Goal: Book appointment/travel/reservation

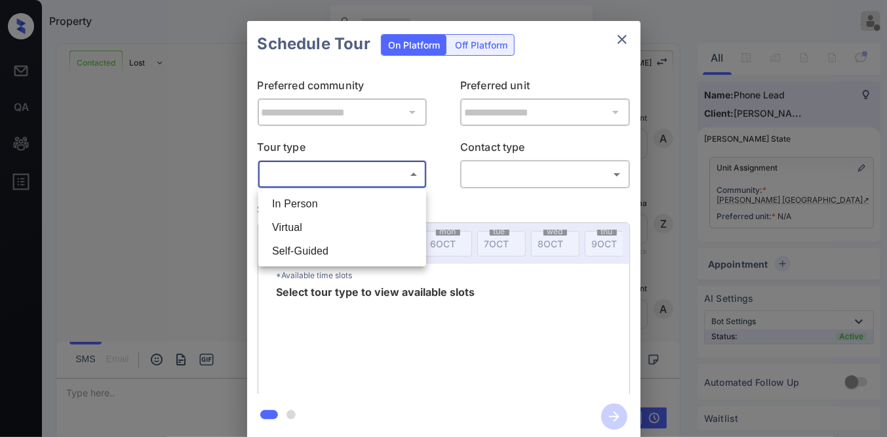
scroll to position [1416, 0]
click at [365, 221] on li "Virtual" at bounding box center [342, 228] width 161 height 24
type input "*******"
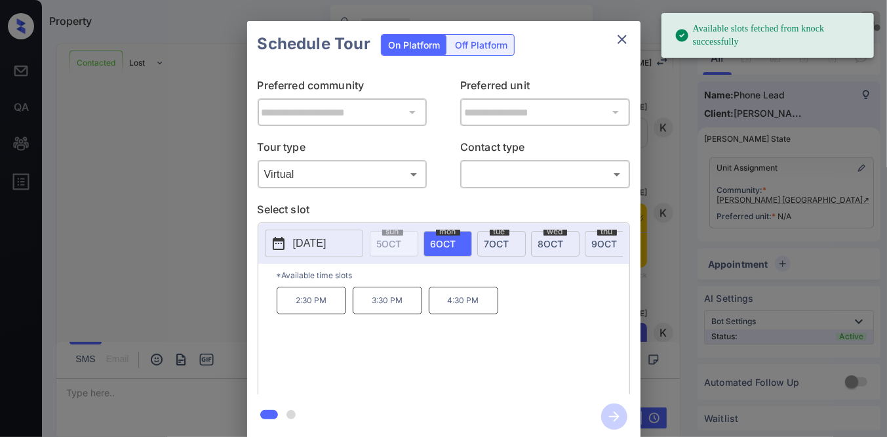
click at [312, 243] on p "2025-10-06" at bounding box center [309, 243] width 33 height 16
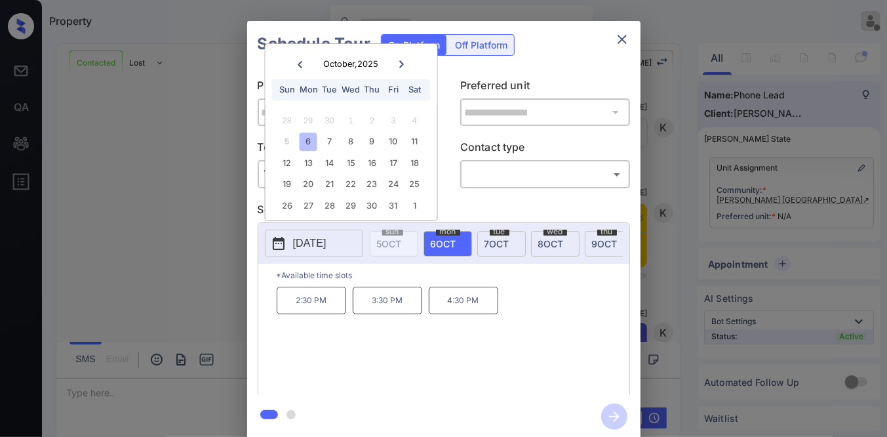
click at [507, 195] on div "**********" at bounding box center [443, 230] width 393 height 327
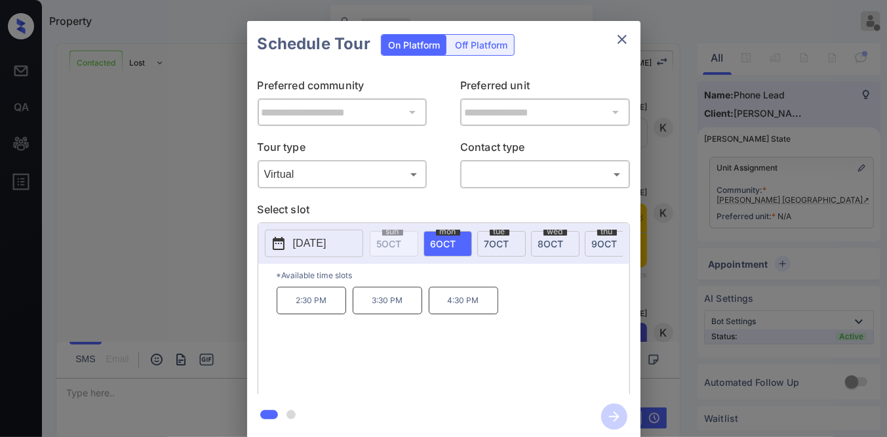
click at [374, 178] on body "Property Samantha Soliven Offline Set yourself online Set yourself on break Pro…" at bounding box center [443, 218] width 887 height 437
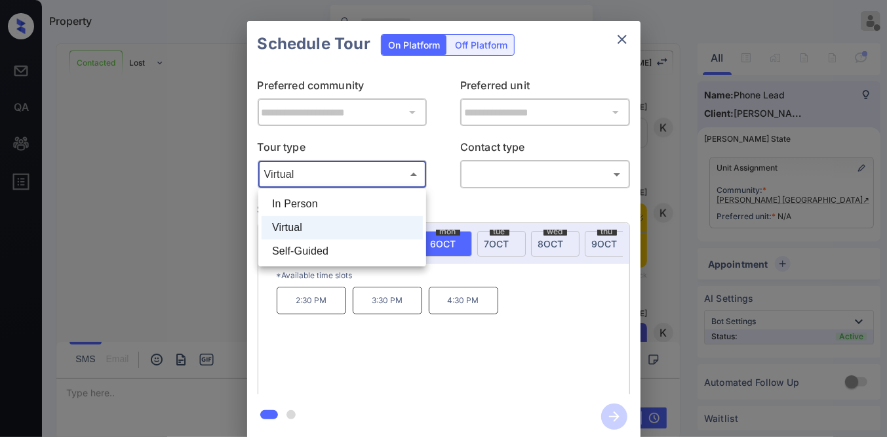
click at [400, 174] on div at bounding box center [443, 218] width 887 height 437
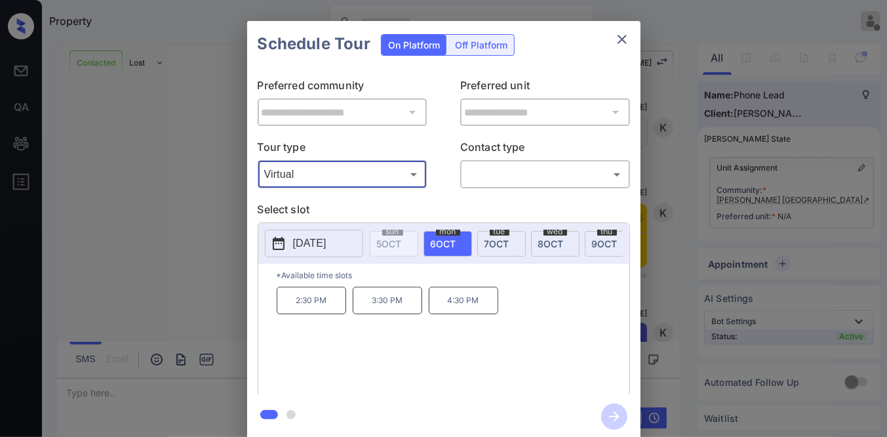
click at [322, 240] on p "[DATE]" at bounding box center [309, 243] width 33 height 16
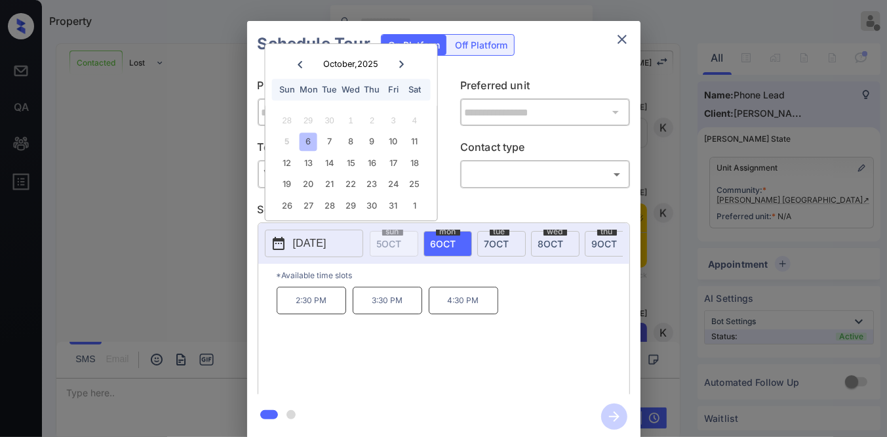
click at [587, 66] on div "Schedule Tour On Platform Off Platform" at bounding box center [443, 44] width 393 height 46
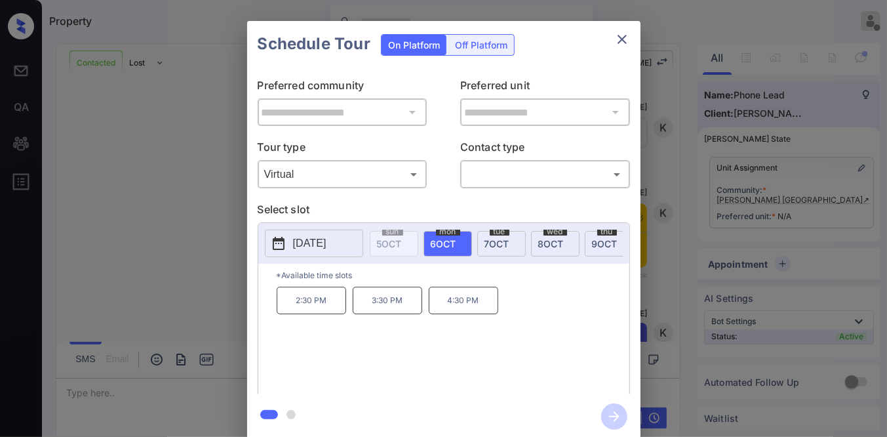
click at [626, 37] on icon "close" at bounding box center [622, 39] width 16 height 16
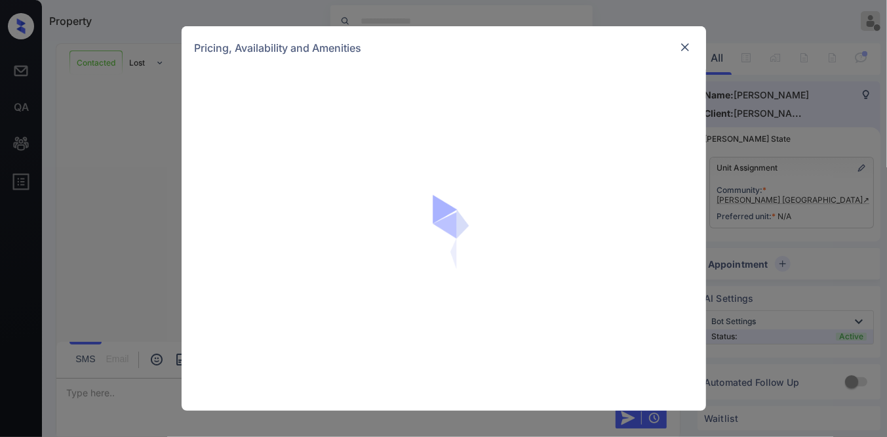
scroll to position [1502, 0]
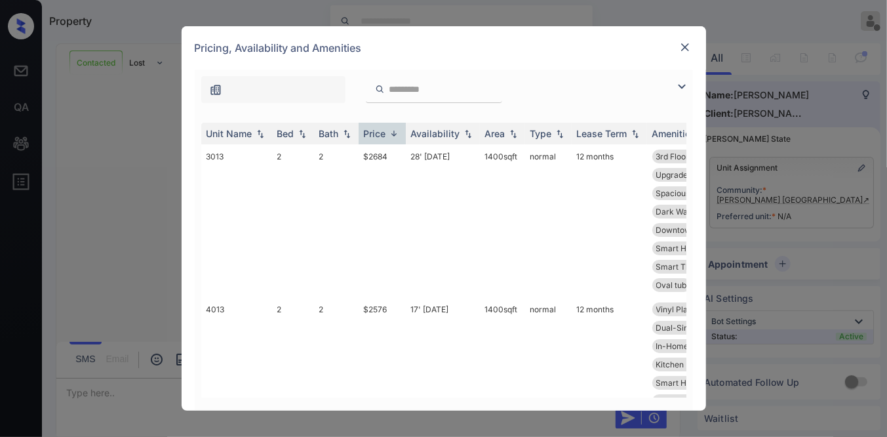
click at [383, 132] on div "Price" at bounding box center [375, 133] width 22 height 11
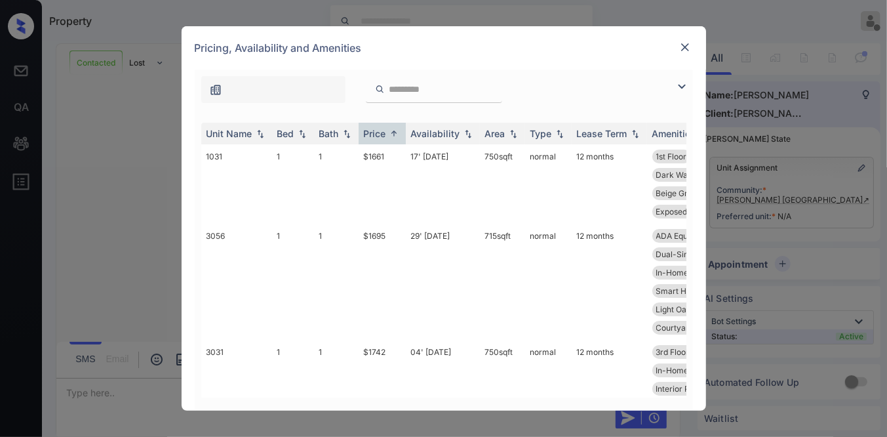
click at [681, 79] on div at bounding box center [685, 87] width 16 height 16
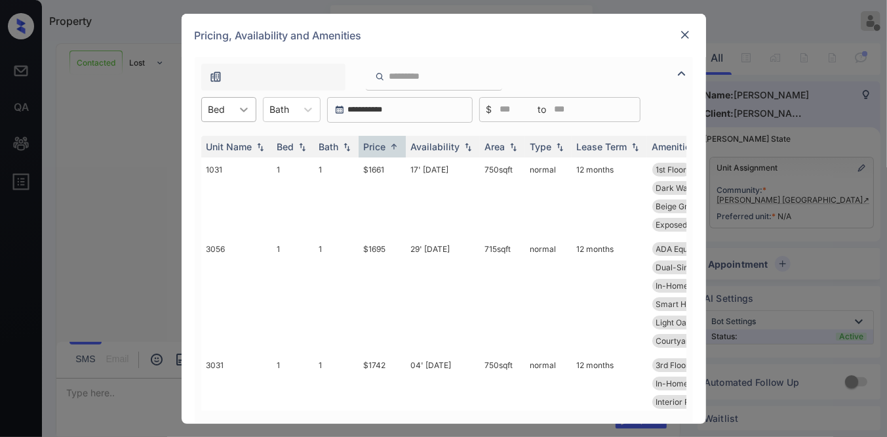
click at [252, 105] on div at bounding box center [244, 110] width 24 height 24
click at [238, 161] on div "2" at bounding box center [228, 165] width 55 height 24
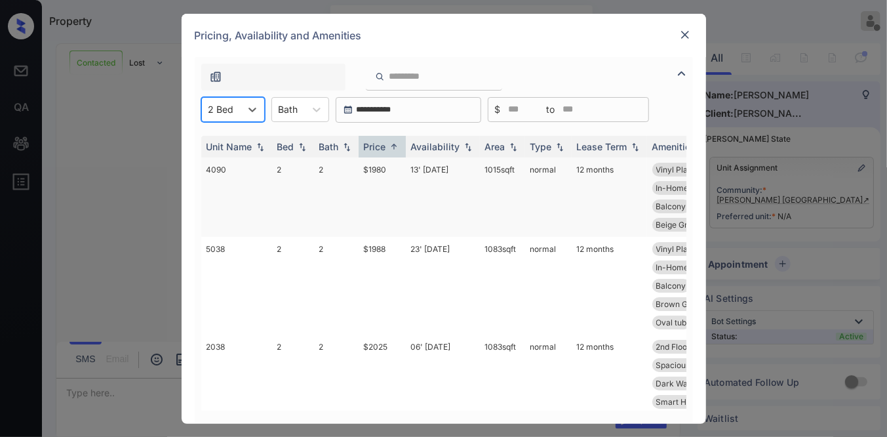
click at [389, 168] on td "$1980" at bounding box center [382, 196] width 47 height 79
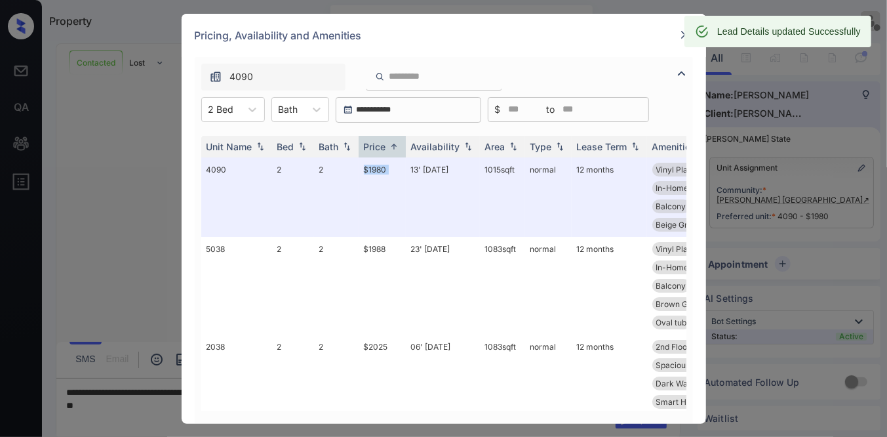
click at [681, 30] on img at bounding box center [685, 34] width 13 height 13
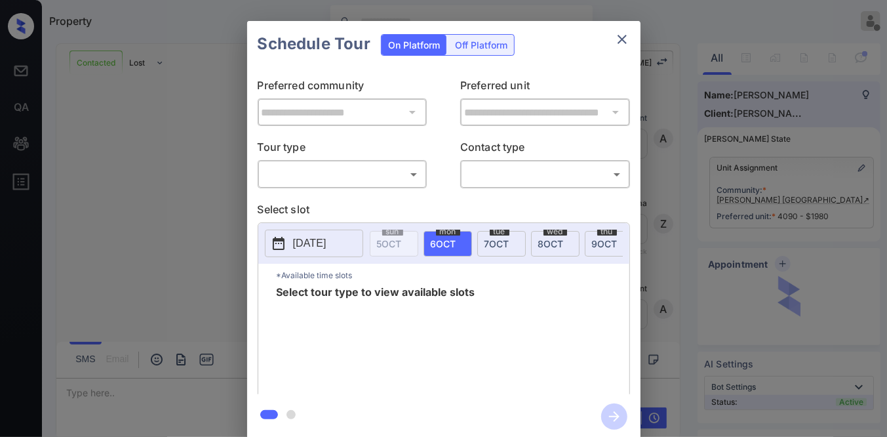
scroll to position [1384, 0]
click at [472, 49] on div "Off Platform" at bounding box center [481, 45] width 66 height 20
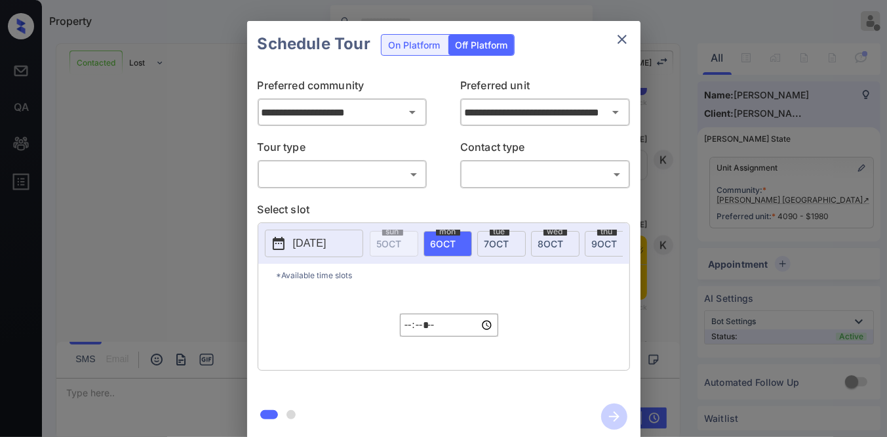
click at [427, 39] on div "On Platform" at bounding box center [414, 45] width 65 height 20
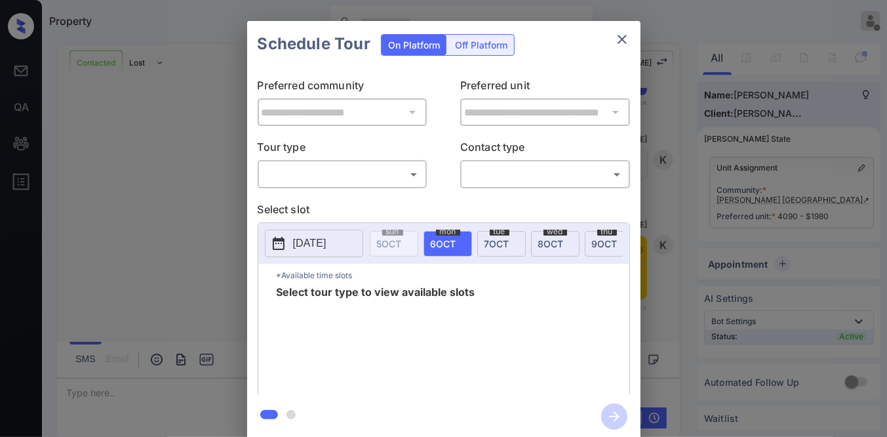
click at [376, 169] on body "Property Samantha Soliven Offline Set yourself online Set yourself on break Pro…" at bounding box center [443, 218] width 887 height 437
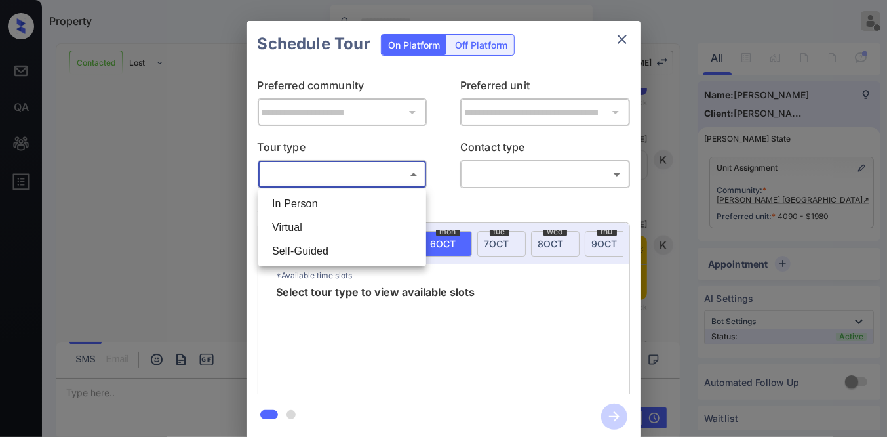
click at [332, 224] on li "Virtual" at bounding box center [342, 228] width 161 height 24
type input "*******"
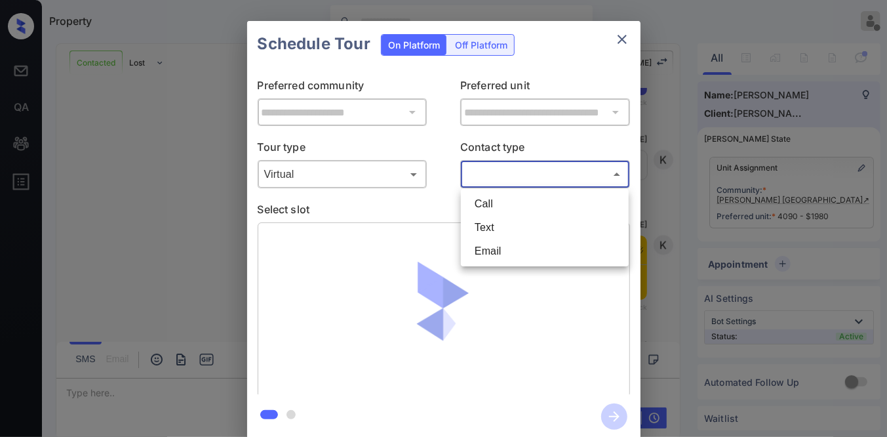
click at [480, 174] on body "Property Samantha Soliven Offline Set yourself online Set yourself on break Pro…" at bounding box center [443, 218] width 887 height 437
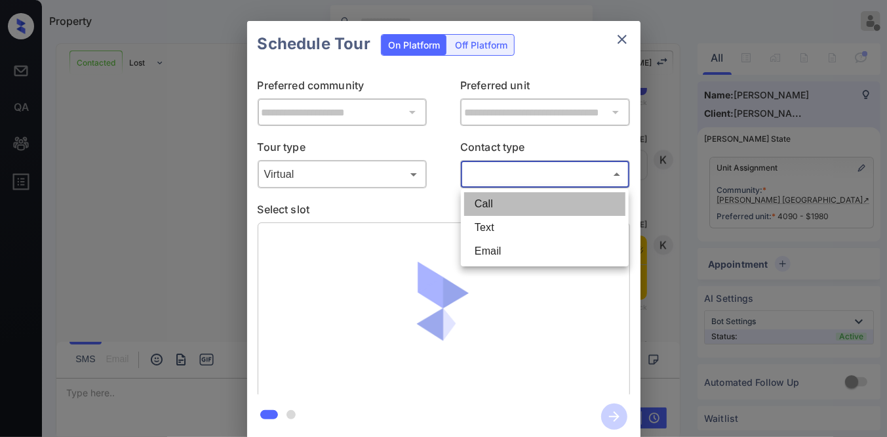
click at [486, 208] on li "Call" at bounding box center [544, 204] width 161 height 24
type input "****"
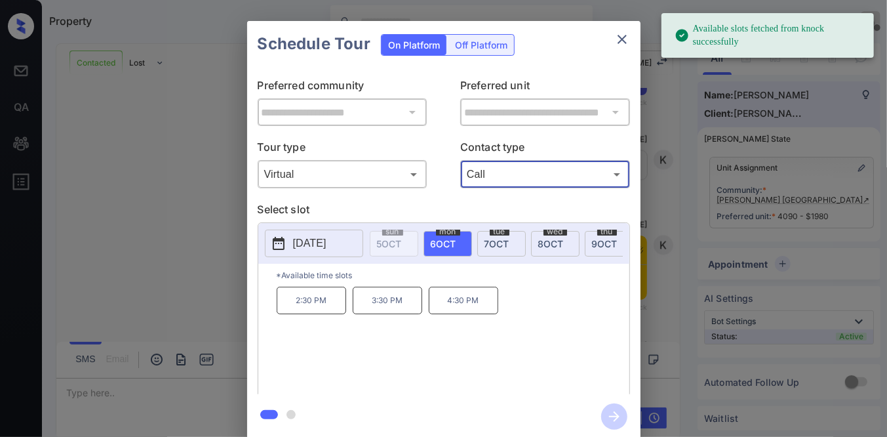
click at [323, 243] on p "[DATE]" at bounding box center [309, 243] width 33 height 16
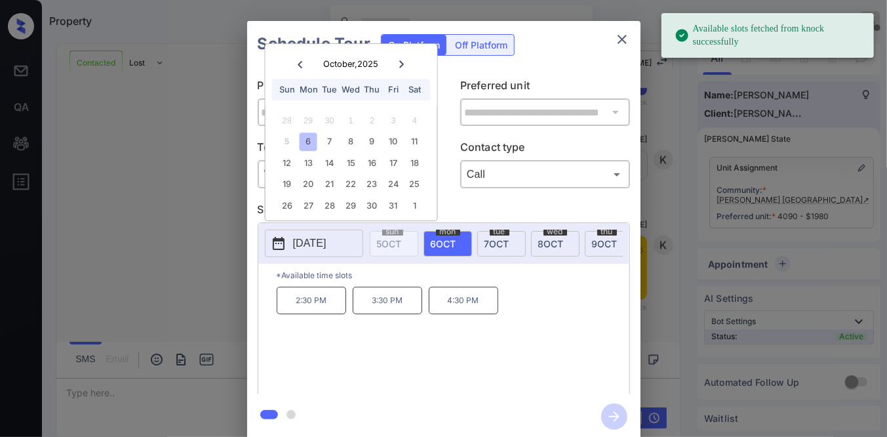
click at [323, 243] on p "[DATE]" at bounding box center [309, 243] width 33 height 16
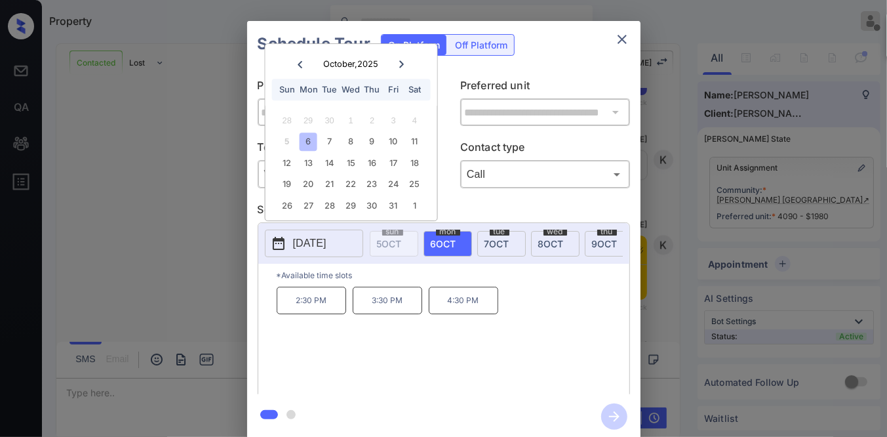
click at [462, 217] on p "Select slot" at bounding box center [444, 211] width 372 height 21
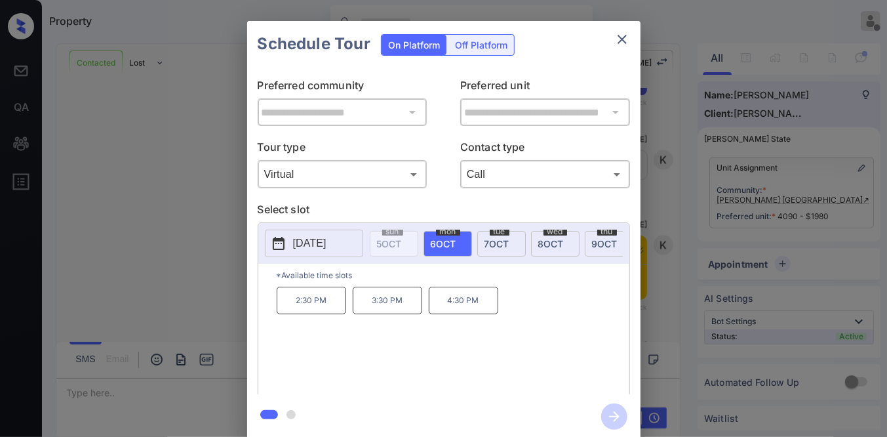
click at [325, 304] on p "2:30 PM" at bounding box center [311, 301] width 69 height 28
click at [610, 411] on icon "button" at bounding box center [614, 416] width 26 height 26
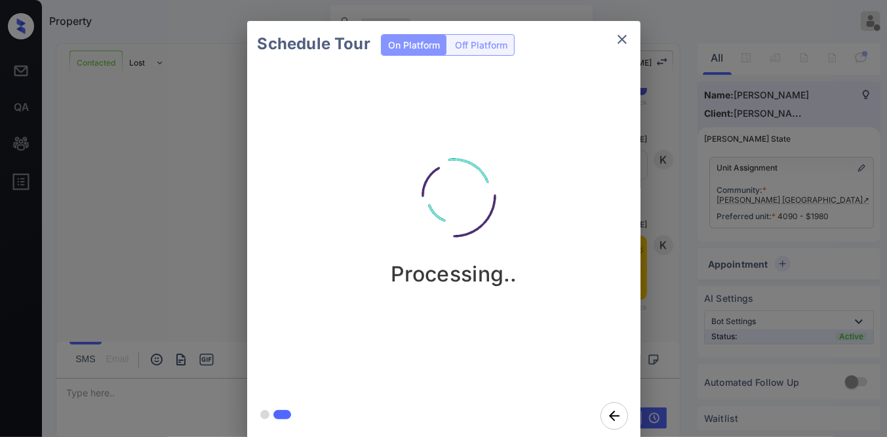
drag, startPoint x: 568, startPoint y: 96, endPoint x: 582, endPoint y: 81, distance: 20.0
click at [568, 96] on div "Processing.." at bounding box center [454, 230] width 414 height 326
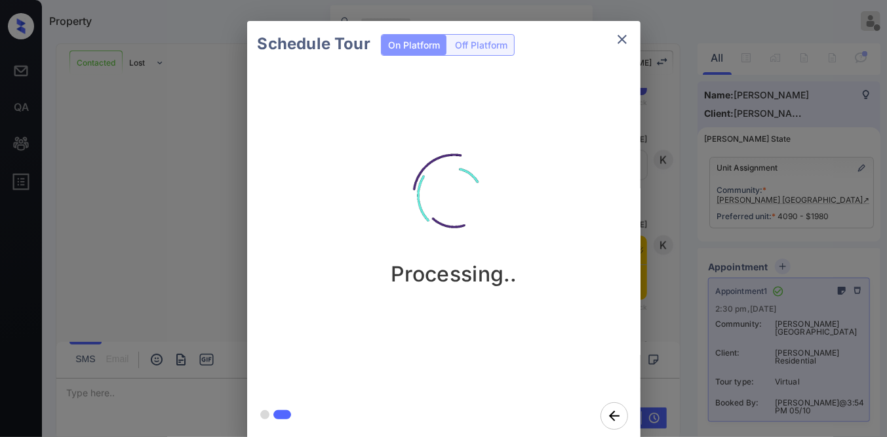
click at [620, 35] on icon "close" at bounding box center [622, 39] width 16 height 16
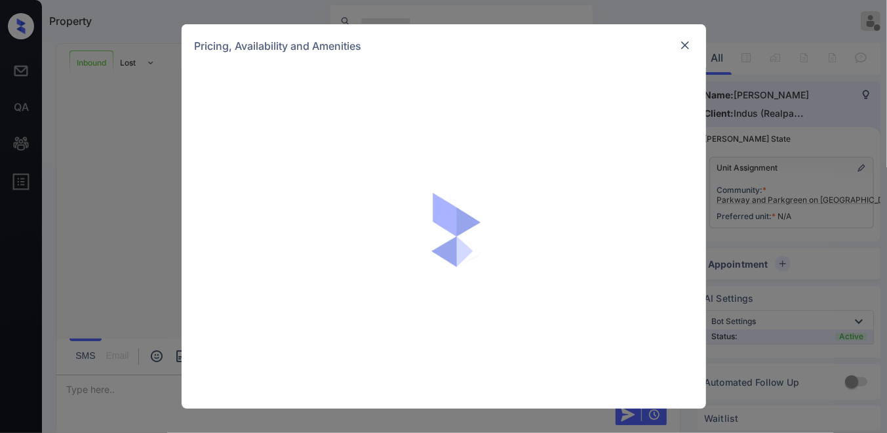
scroll to position [212, 0]
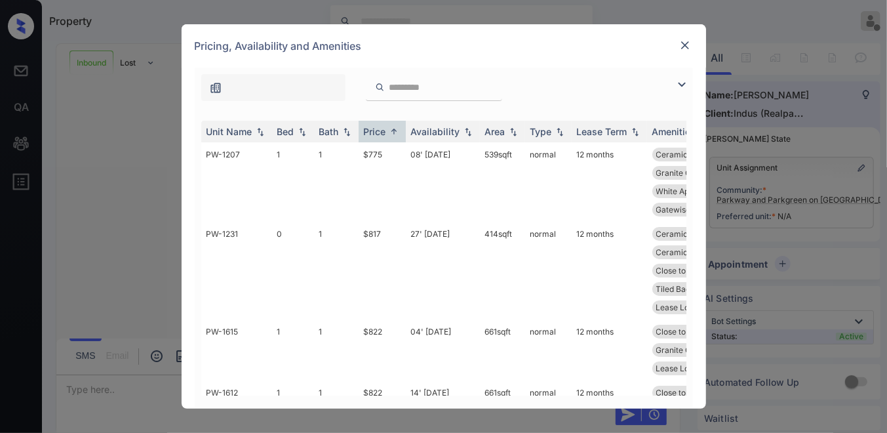
click at [681, 77] on img at bounding box center [682, 85] width 16 height 16
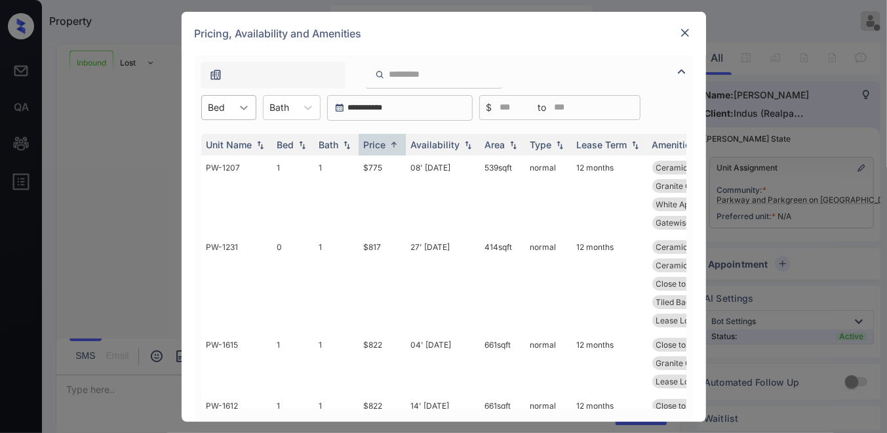
click at [239, 108] on icon at bounding box center [243, 107] width 13 height 13
click at [243, 202] on div "3" at bounding box center [228, 211] width 55 height 24
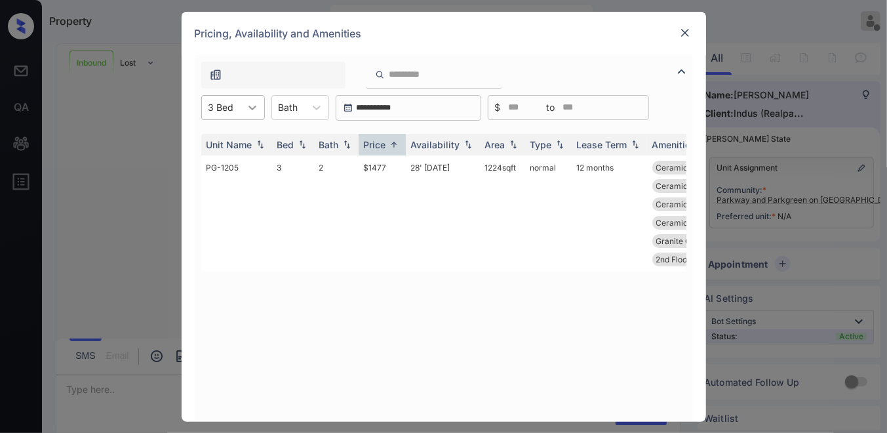
click at [241, 97] on div at bounding box center [253, 108] width 24 height 24
click at [246, 111] on icon at bounding box center [252, 107] width 13 height 13
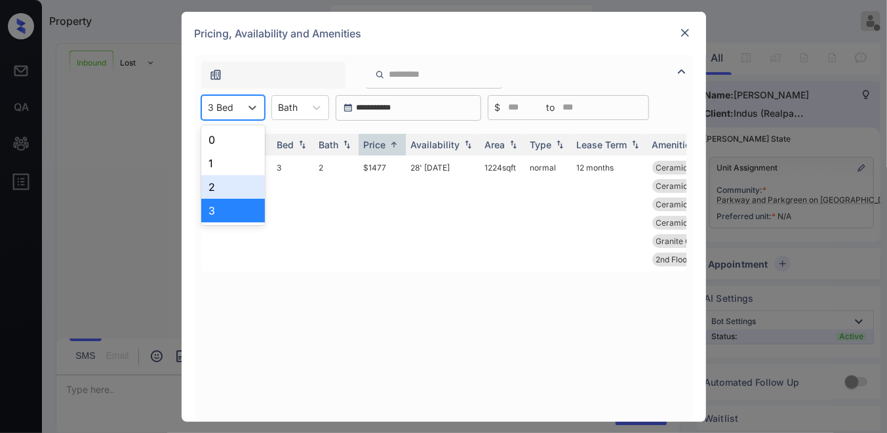
click at [253, 182] on div "2" at bounding box center [233, 187] width 64 height 24
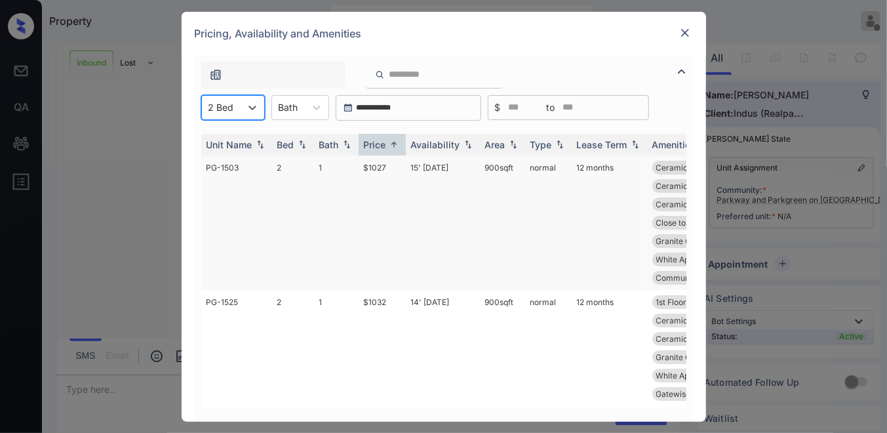
click at [378, 160] on td "$1027" at bounding box center [382, 222] width 47 height 134
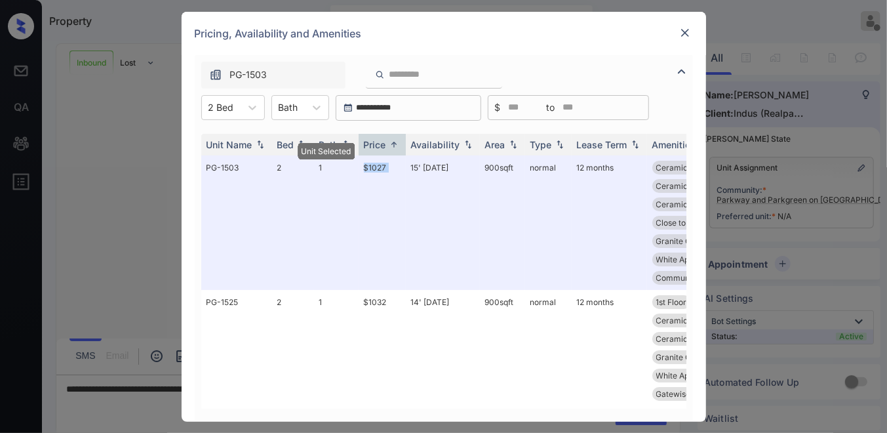
click at [688, 33] on img at bounding box center [685, 32] width 13 height 13
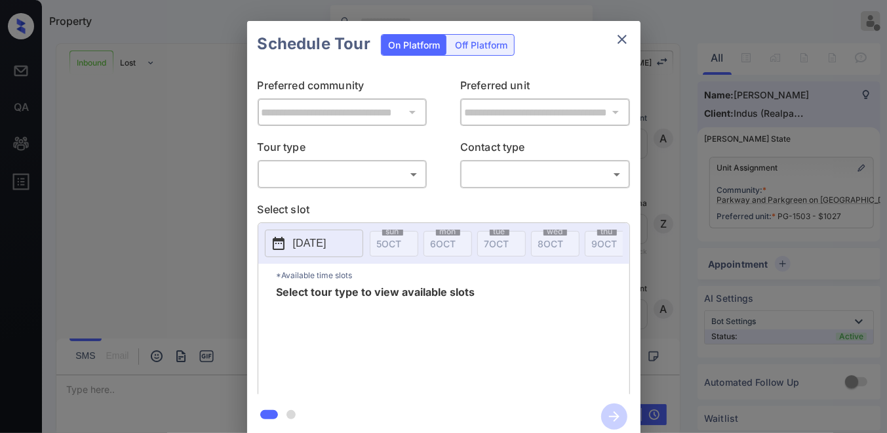
click at [384, 164] on body "Property [PERSON_NAME] Offline Set yourself online Set yourself on break Profil…" at bounding box center [443, 216] width 887 height 433
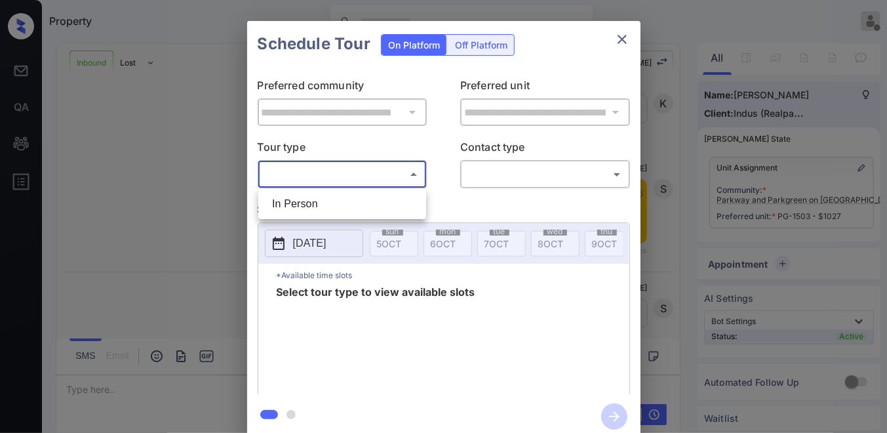
click at [326, 203] on li "In Person" at bounding box center [342, 204] width 161 height 24
type input "********"
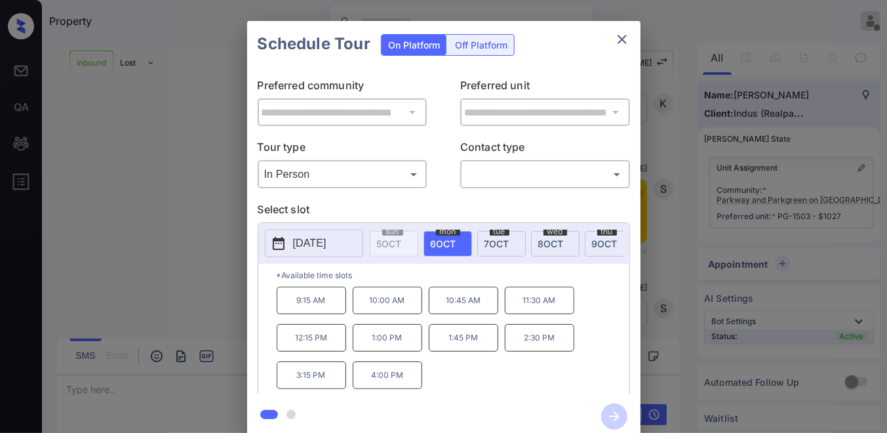
click at [336, 234] on button "[DATE]" at bounding box center [314, 243] width 98 height 28
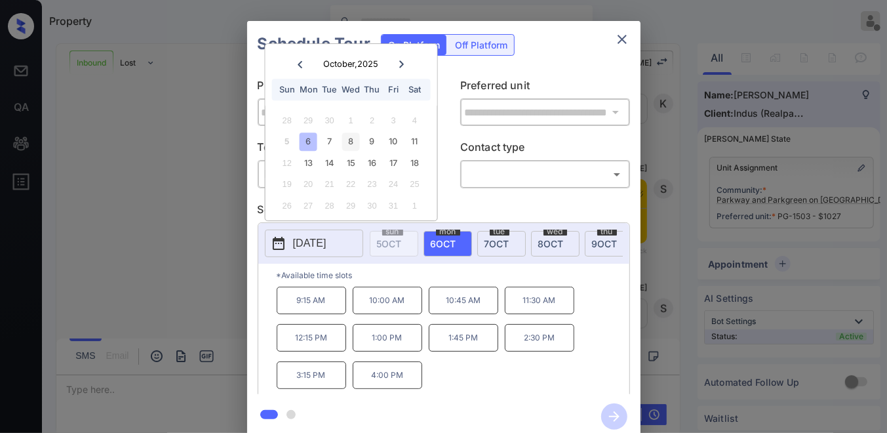
click at [353, 140] on div "8" at bounding box center [351, 142] width 18 height 18
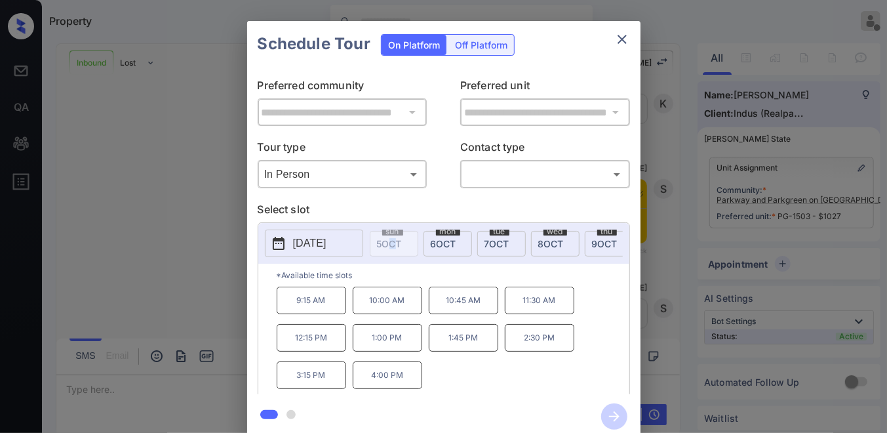
click at [394, 257] on div "[DATE] [DATE] [DATE] [DATE] [DATE] [DATE] [DATE] [DATE] [DATE] [DATE] [DATE] [D…" at bounding box center [496, 243] width 253 height 28
click at [536, 304] on p "11:30 AM" at bounding box center [539, 301] width 69 height 28
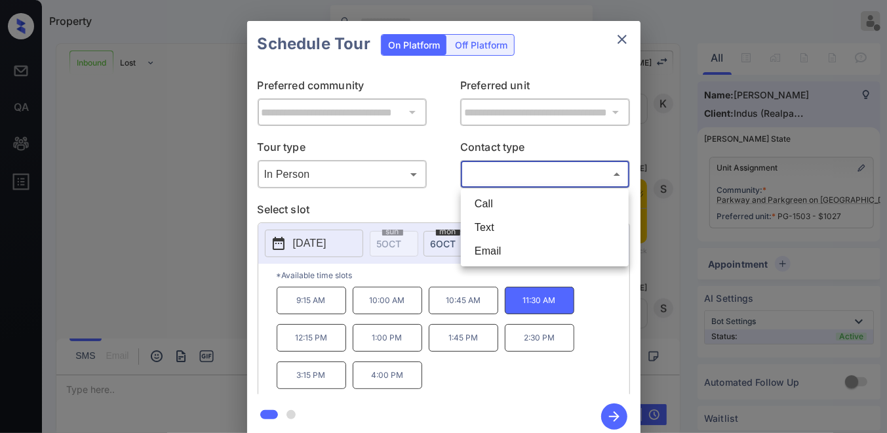
click at [532, 176] on body "Property [PERSON_NAME] Offline Set yourself online Set yourself on break Profil…" at bounding box center [443, 216] width 887 height 433
click at [530, 203] on li "Call" at bounding box center [544, 204] width 161 height 24
type input "****"
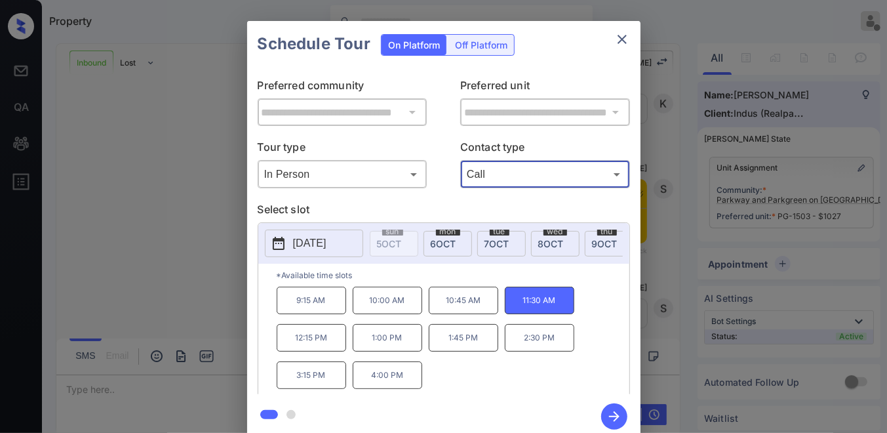
click at [326, 238] on p "[DATE]" at bounding box center [309, 243] width 33 height 16
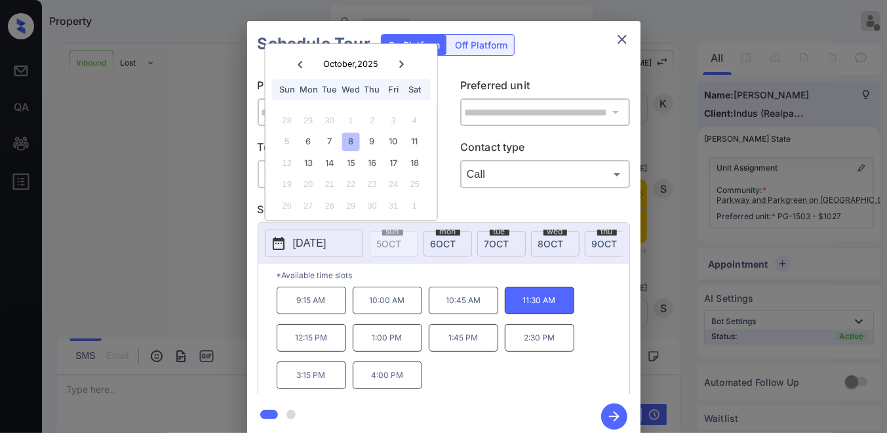
click at [613, 408] on icon "button" at bounding box center [614, 416] width 26 height 26
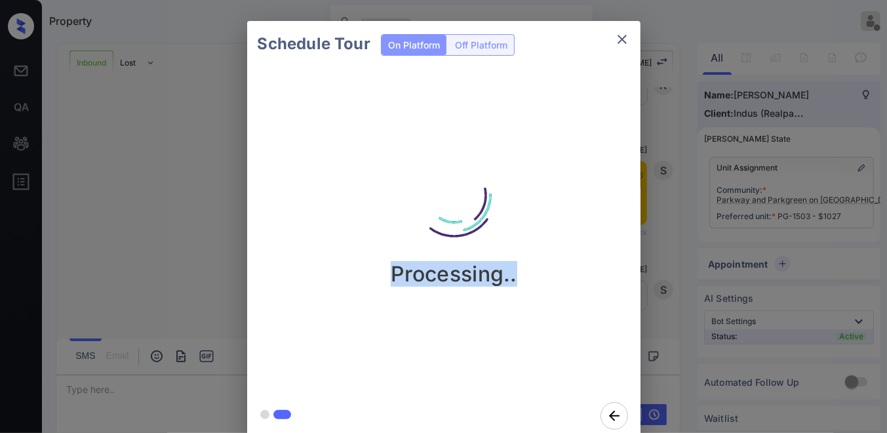
drag, startPoint x: 519, startPoint y: 279, endPoint x: 389, endPoint y: 279, distance: 129.2
click at [389, 279] on div "Processing.." at bounding box center [454, 208] width 393 height 157
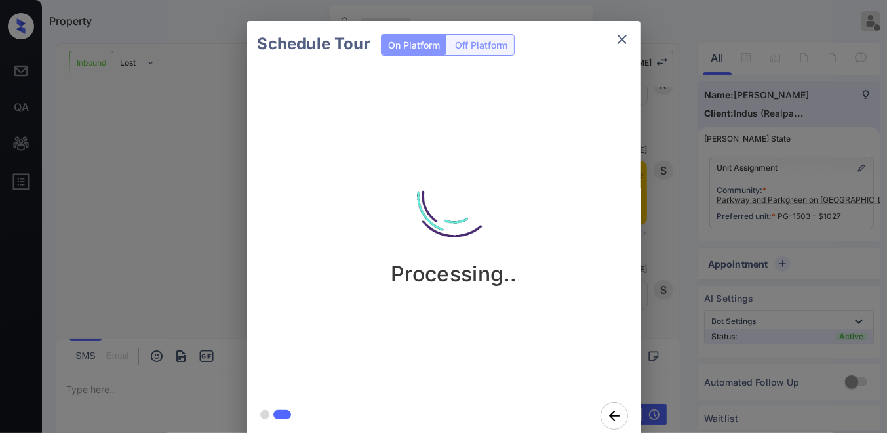
click at [538, 228] on div "Processing.." at bounding box center [454, 208] width 393 height 157
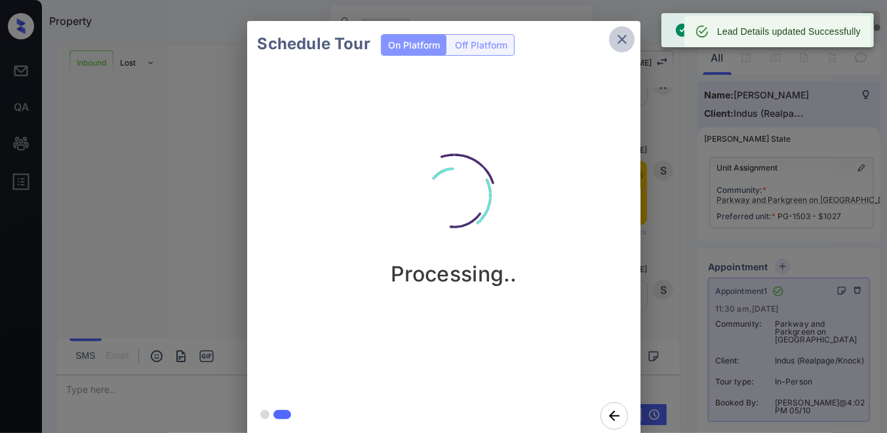
click at [623, 37] on icon "close" at bounding box center [622, 39] width 16 height 16
